Goal: Task Accomplishment & Management: Use online tool/utility

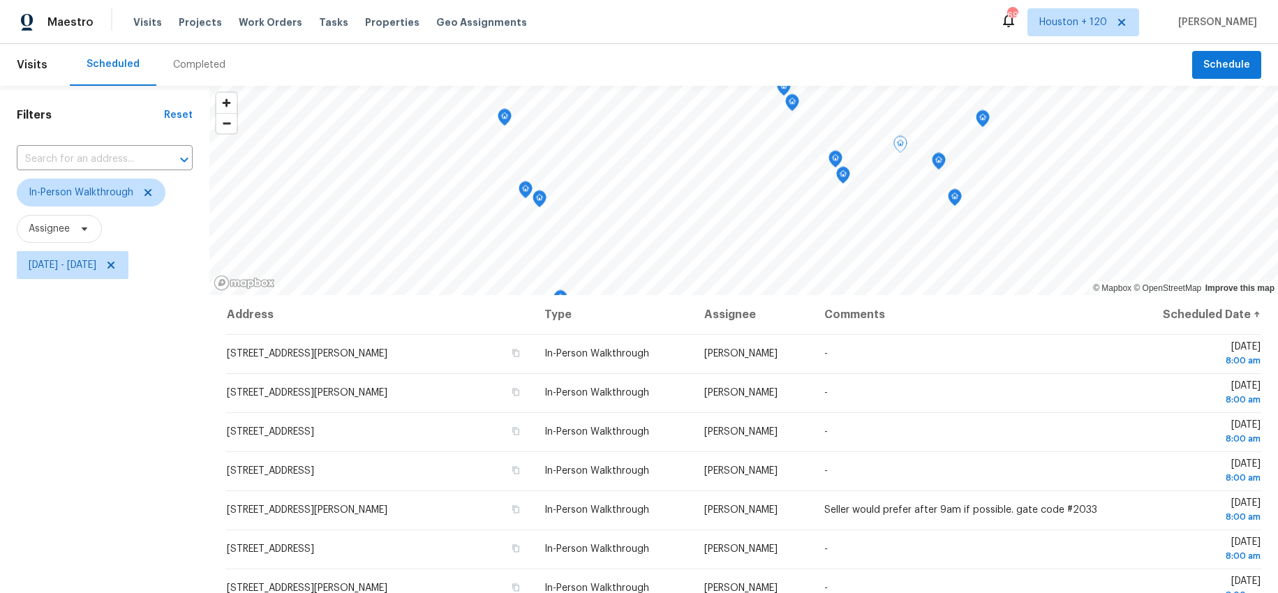
scroll to position [383, 0]
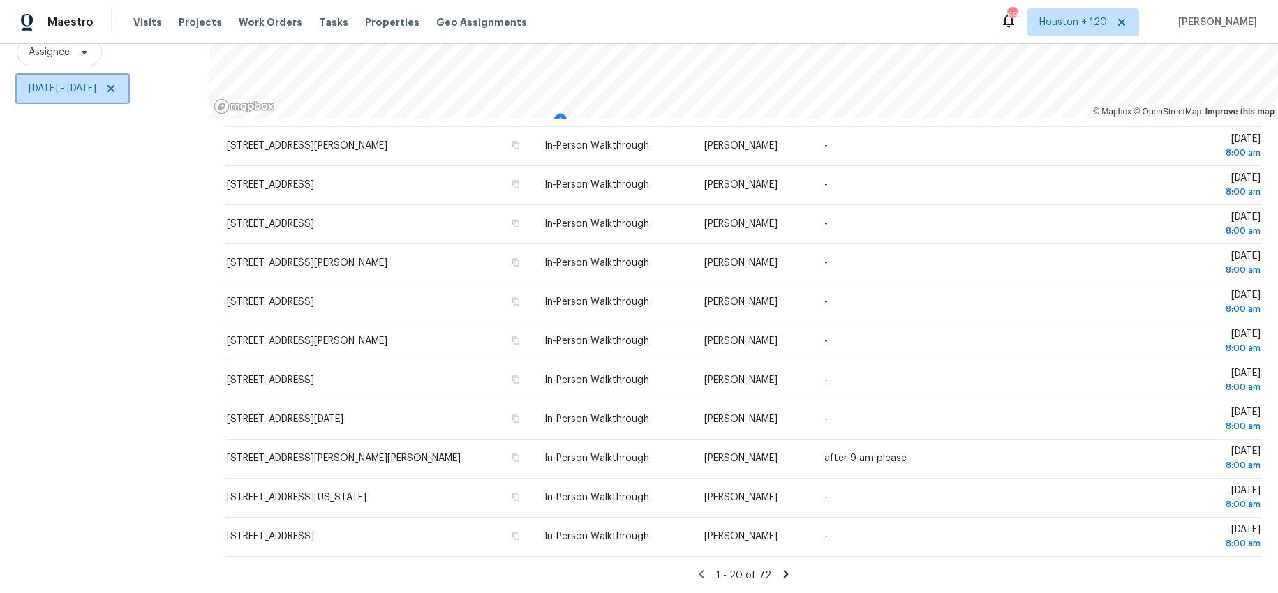
click at [75, 88] on span "Mon, Oct 06 - Mon, Oct 06" at bounding box center [63, 89] width 68 height 14
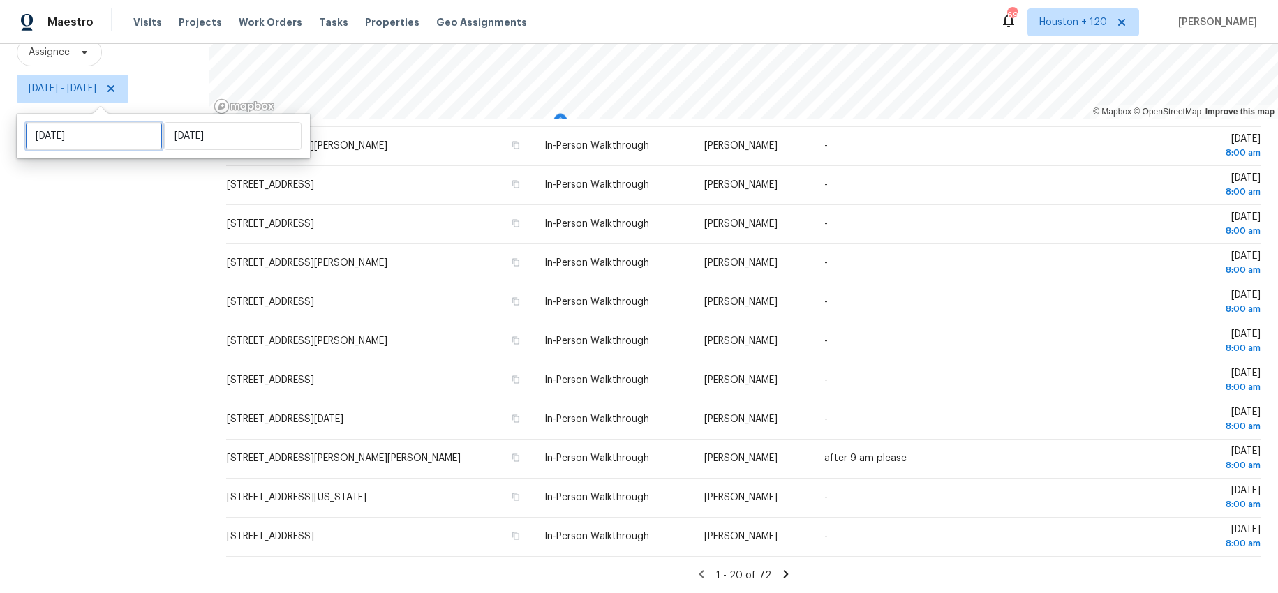
click at [96, 137] on input "Mon, Oct 06" at bounding box center [93, 136] width 137 height 28
select select "9"
select select "2025"
select select "10"
select select "2025"
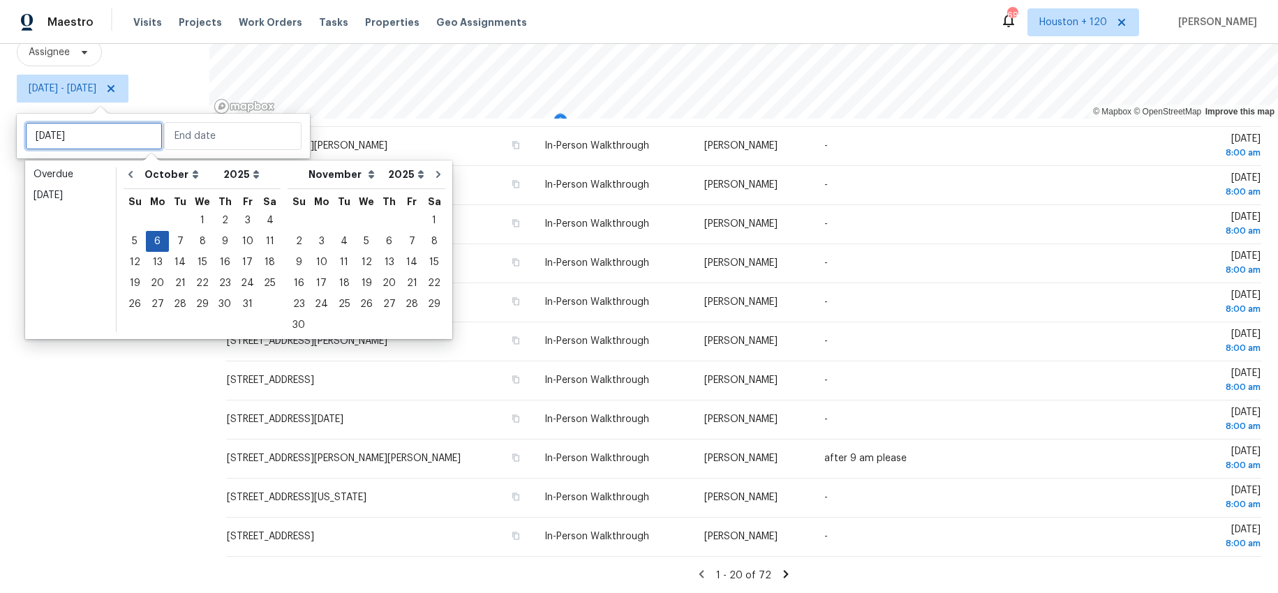
type input "Tue, Oct 07"
type input "Sun, Oct 05"
type input "Mon, Oct 06"
type input "[DATE]"
type input "Mon, Oct 06"
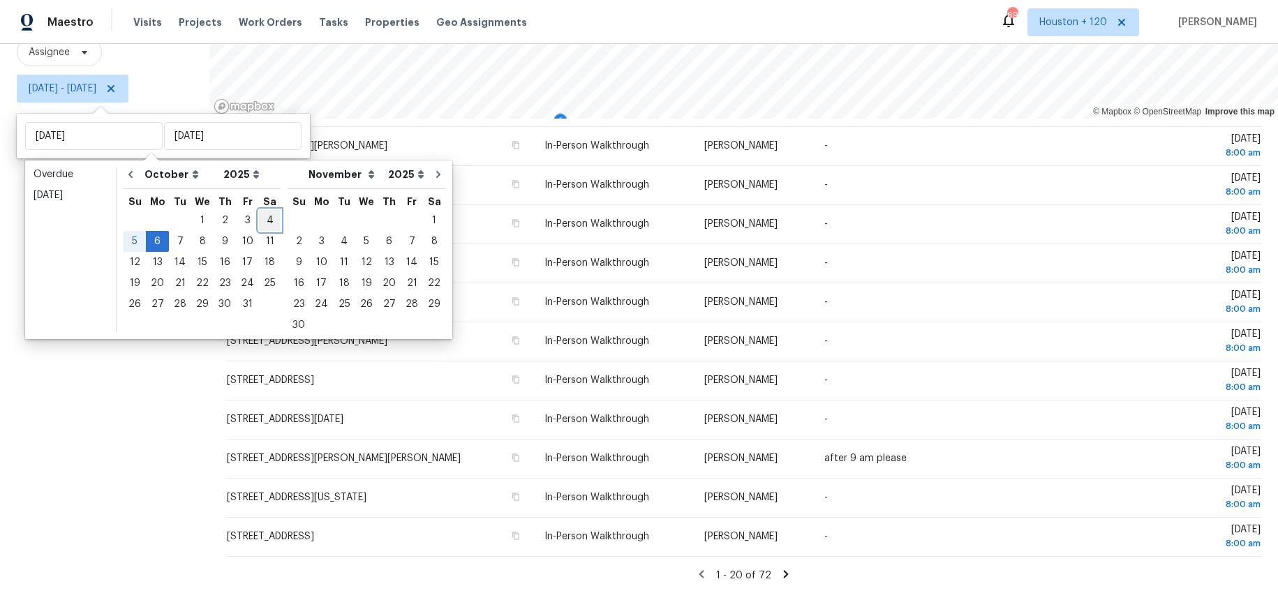
click at [259, 221] on div "4" at bounding box center [270, 221] width 22 height 20
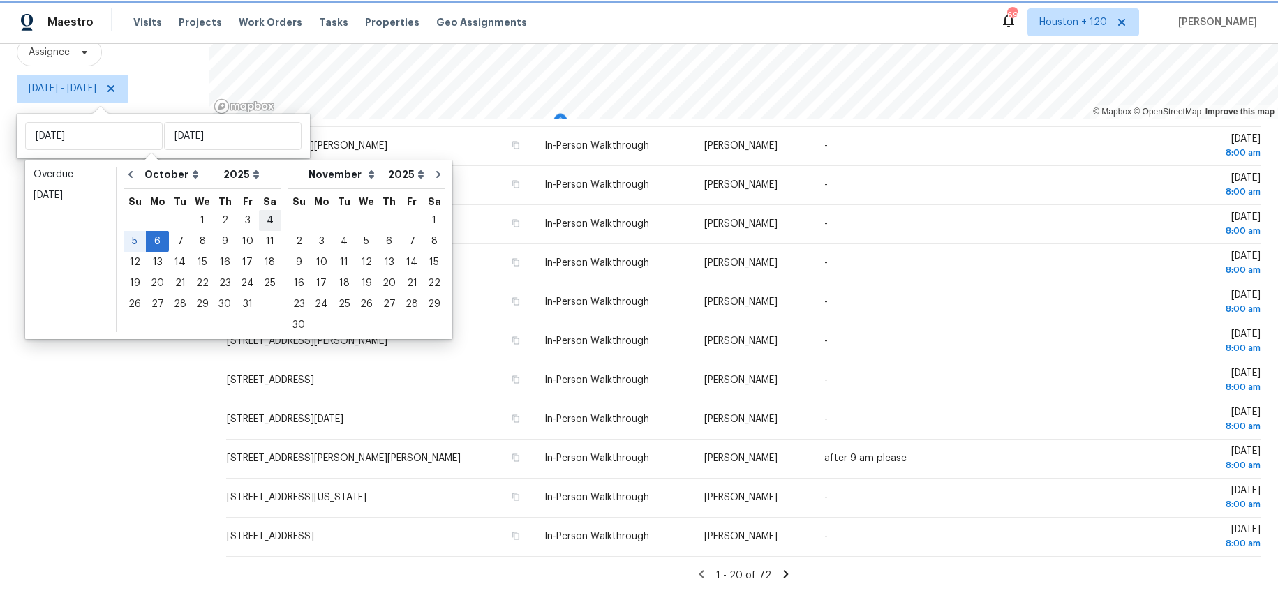
type input "[DATE]"
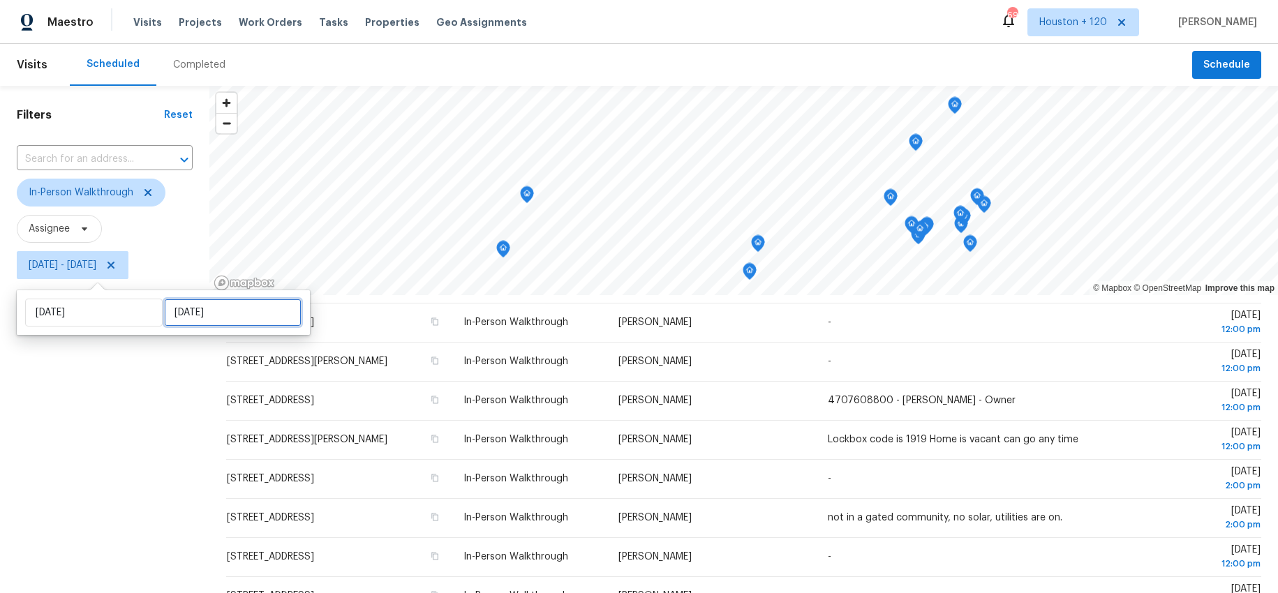
select select "9"
select select "2025"
select select "10"
select select "2025"
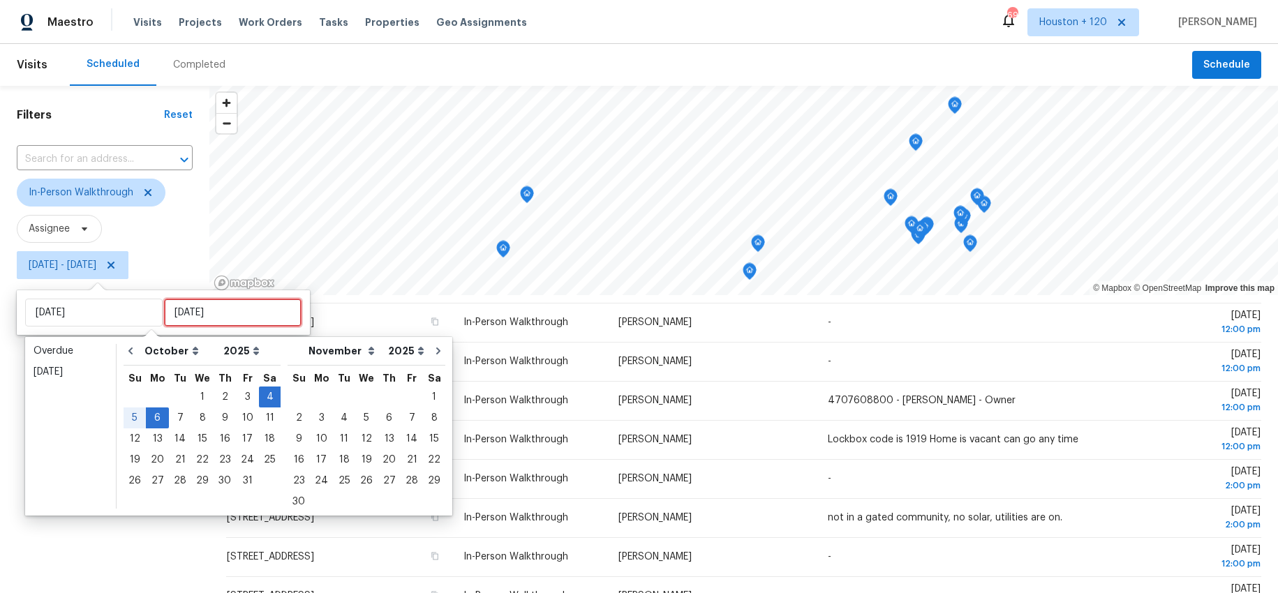
click at [213, 313] on input "Mon, Oct 06" at bounding box center [232, 313] width 137 height 28
click at [262, 397] on div "4" at bounding box center [270, 397] width 22 height 20
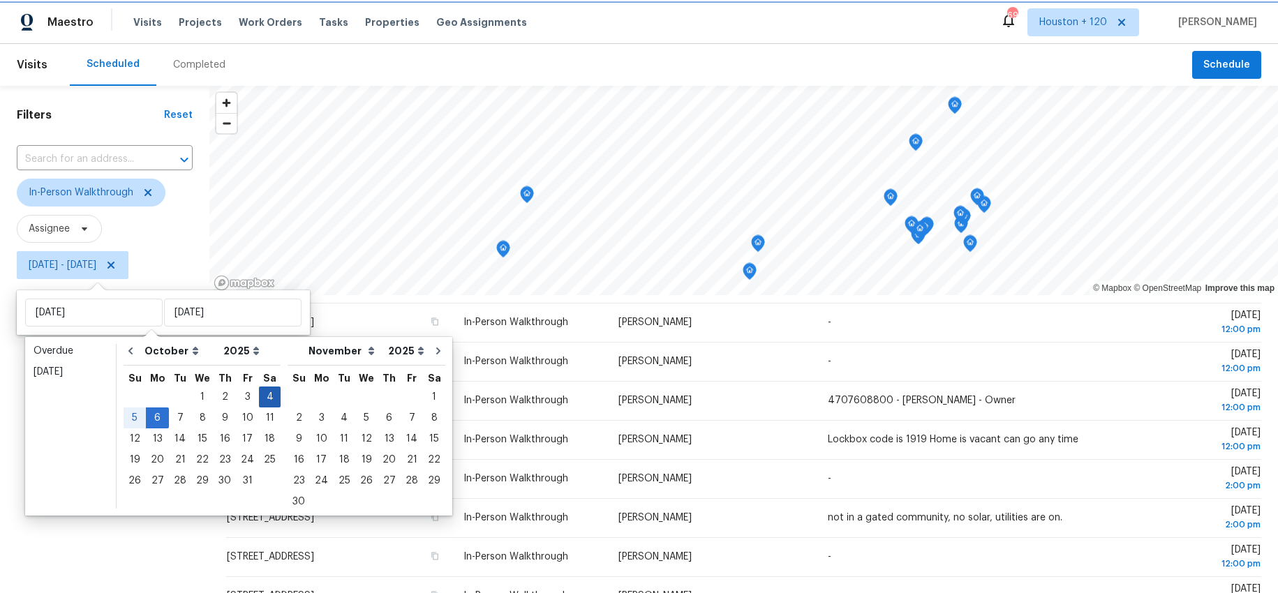
type input "[DATE]"
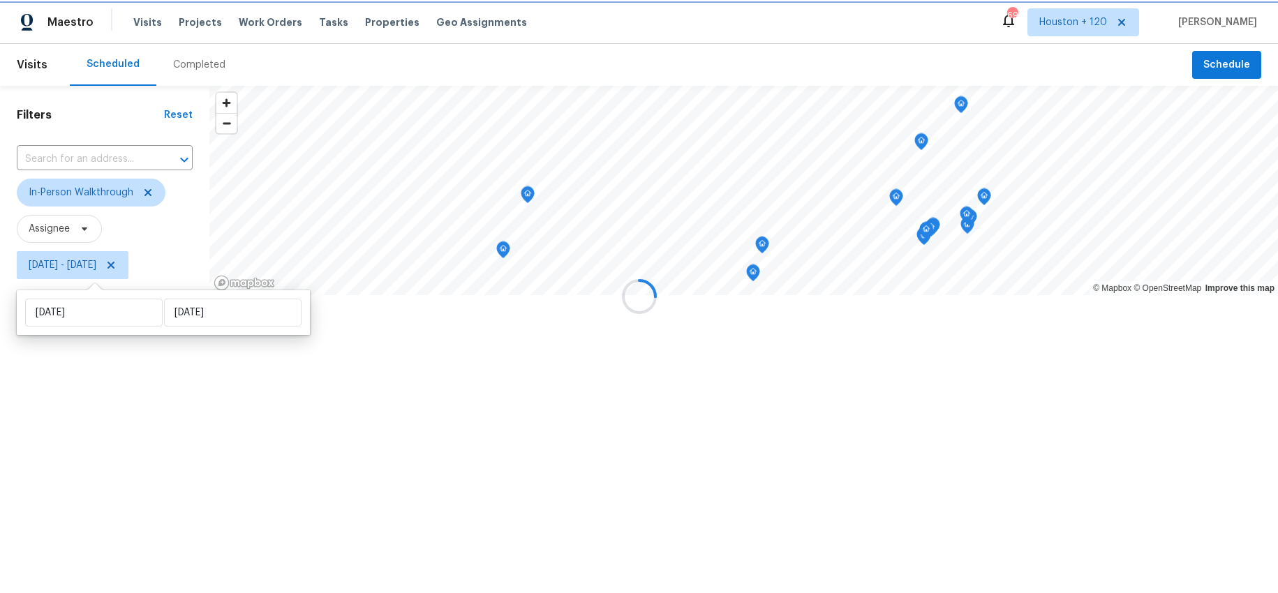
scroll to position [240, 0]
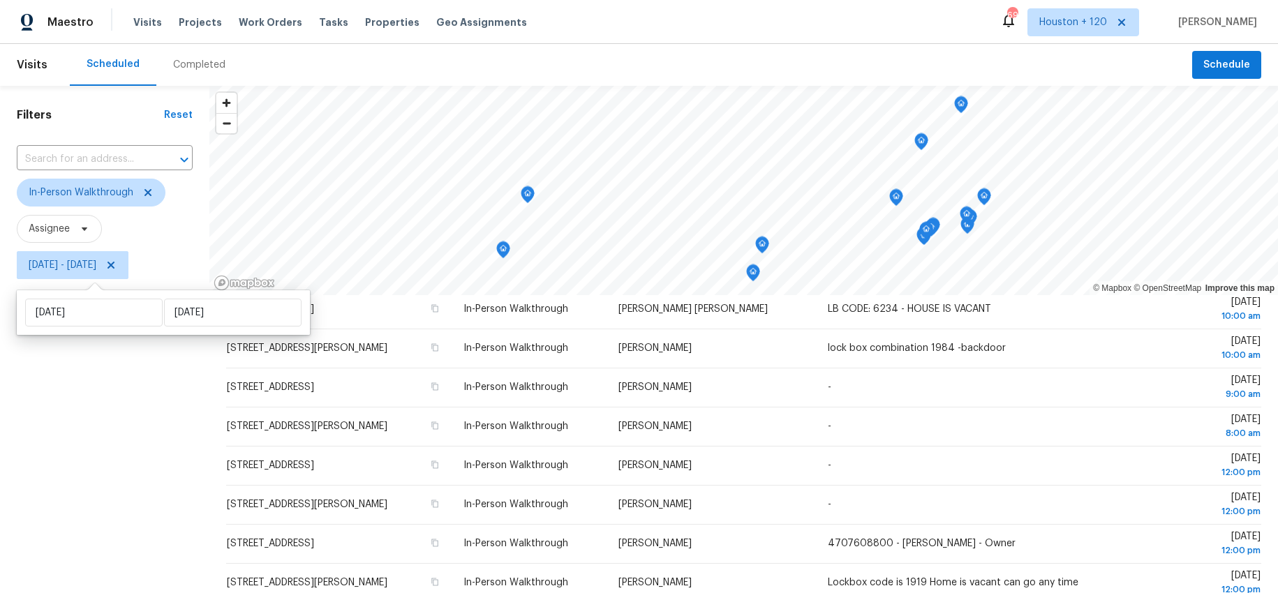
click at [108, 395] on div "Filters Reset ​ In-Person Walkthrough Assignee [DATE] - [DATE]" at bounding box center [104, 428] width 209 height 684
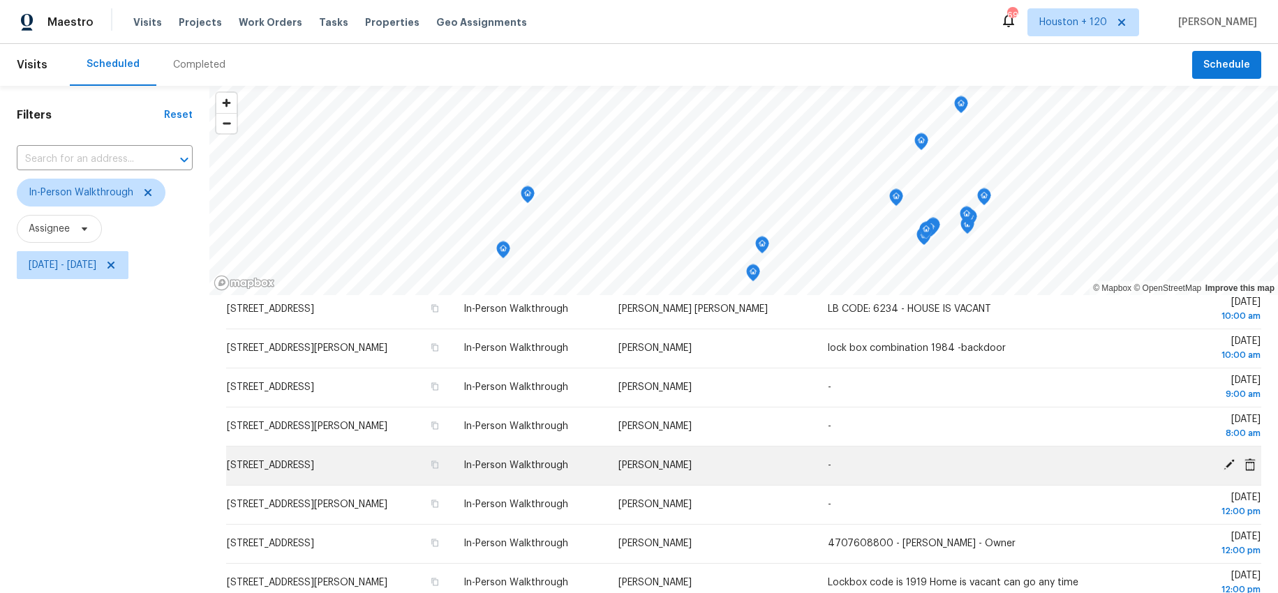
scroll to position [177, 0]
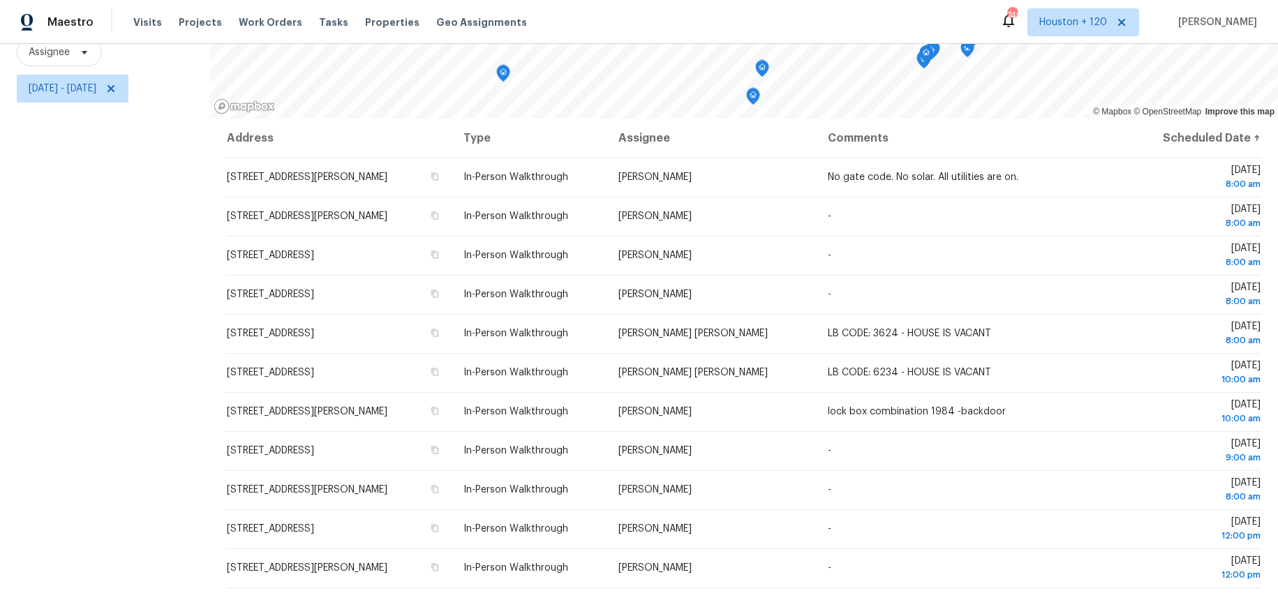
click at [87, 184] on div "Filters Reset ​ In-Person Walkthrough Assignee [DATE] - [DATE]" at bounding box center [104, 251] width 209 height 684
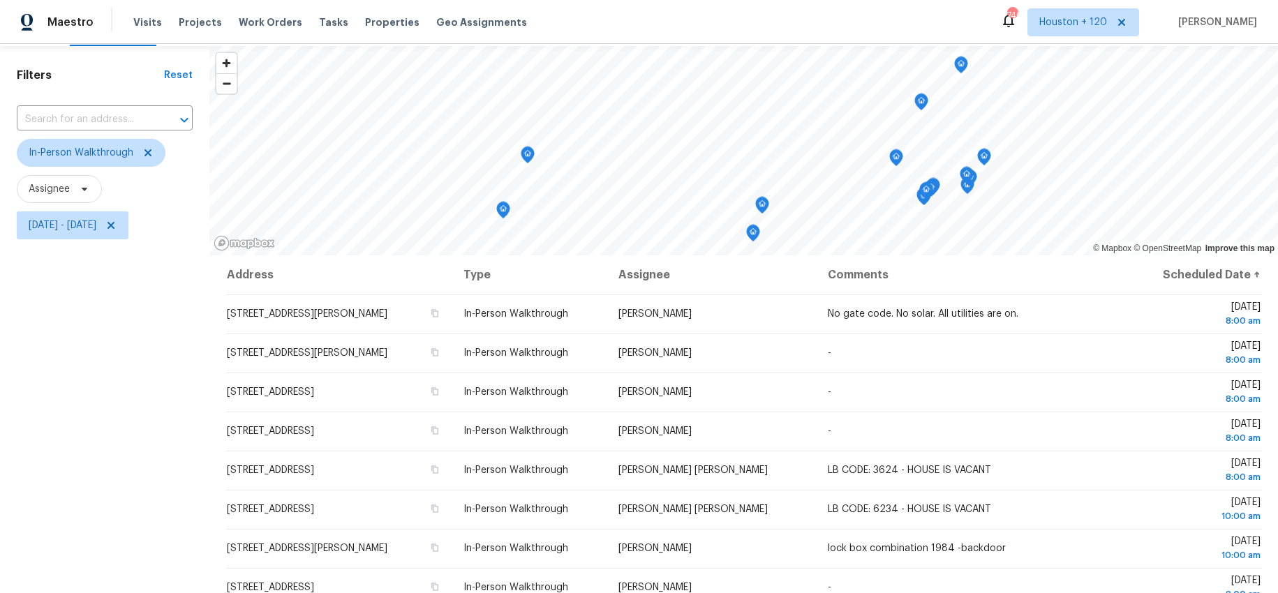
scroll to position [39, 0]
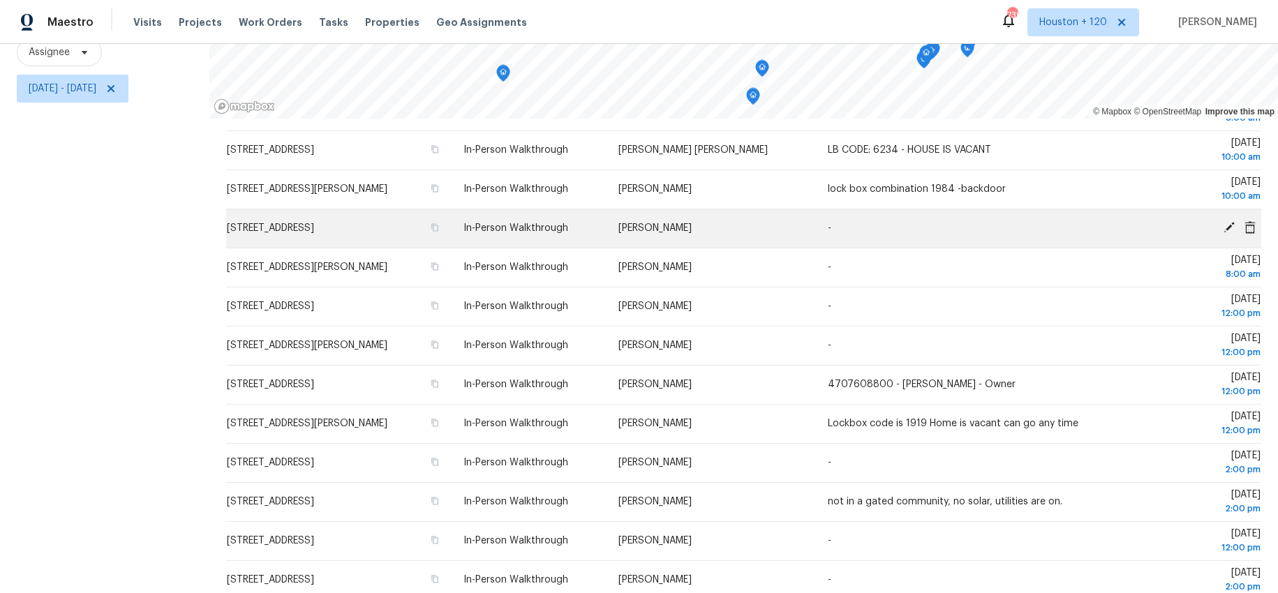
scroll to position [240, 0]
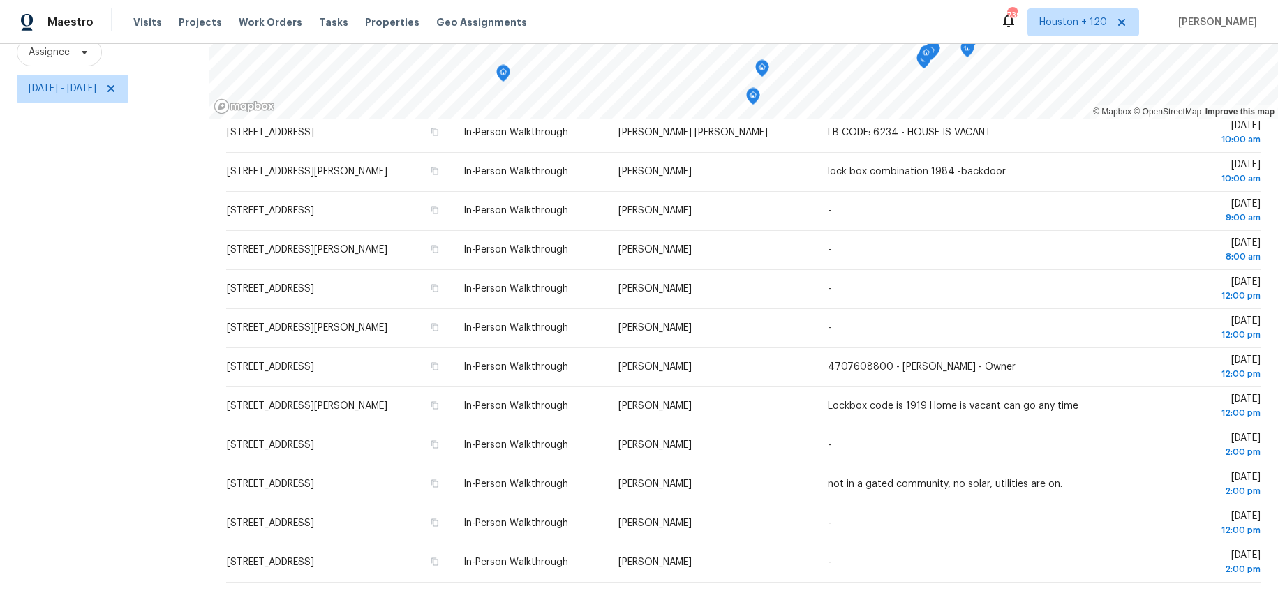
click at [117, 251] on div "Filters Reset ​ In-Person Walkthrough Assignee [DATE] - [DATE]" at bounding box center [104, 251] width 209 height 684
